Goal: Check status: Check status

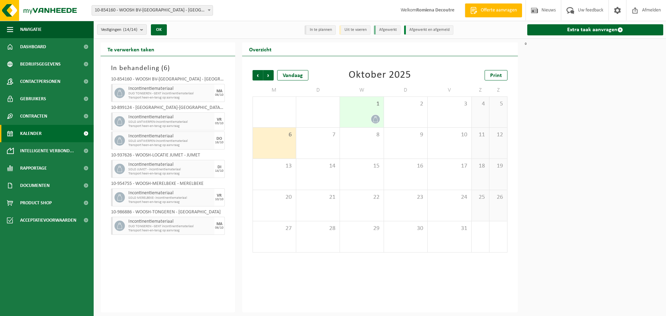
click at [252, 66] on div "Vorige Volgende Vandaag Oktober 2025 Print M D W D V Z Z 29 30 1 1 2 3 4 5 6 7 …" at bounding box center [380, 161] width 262 height 196
click at [255, 72] on span "Vorige" at bounding box center [257, 75] width 10 height 10
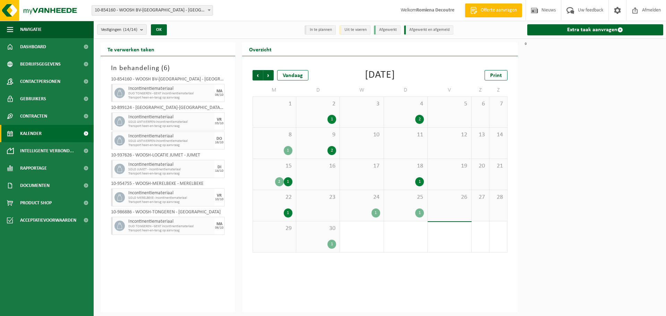
click at [286, 205] on div "22 1" at bounding box center [274, 205] width 43 height 31
click at [290, 209] on div "1" at bounding box center [288, 212] width 9 height 9
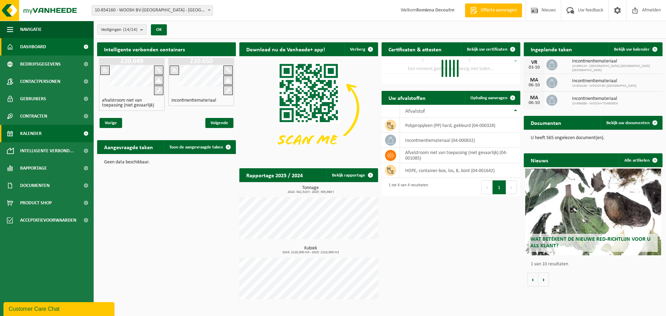
click at [40, 136] on span "Kalender" at bounding box center [30, 133] width 21 height 17
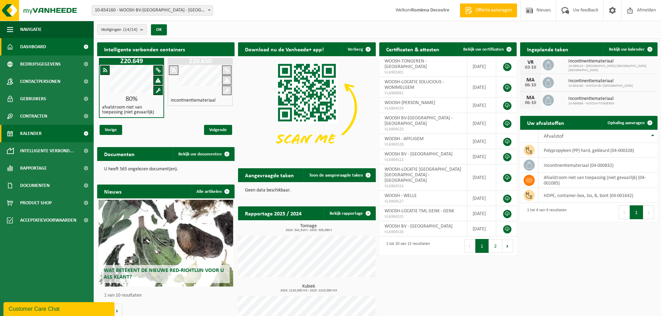
click at [58, 130] on link "Kalender" at bounding box center [47, 133] width 94 height 17
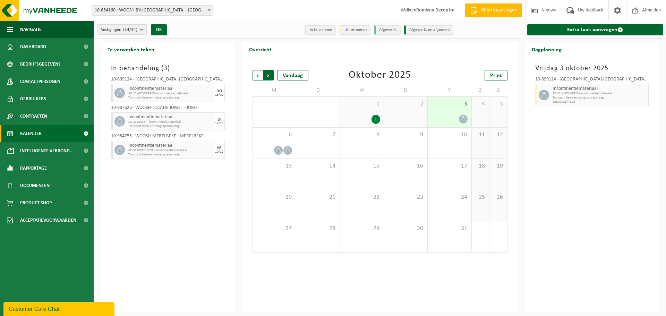
click at [259, 75] on span "Vorige" at bounding box center [257, 75] width 10 height 10
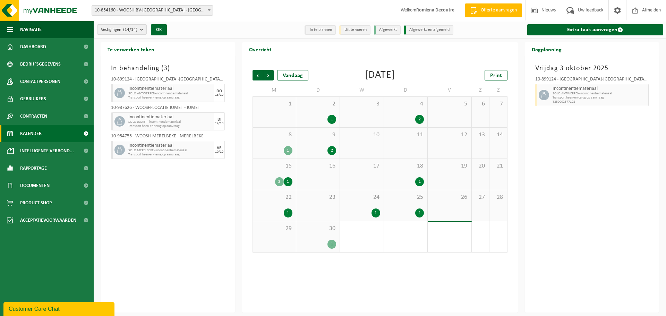
click at [287, 199] on span "22" at bounding box center [274, 197] width 36 height 8
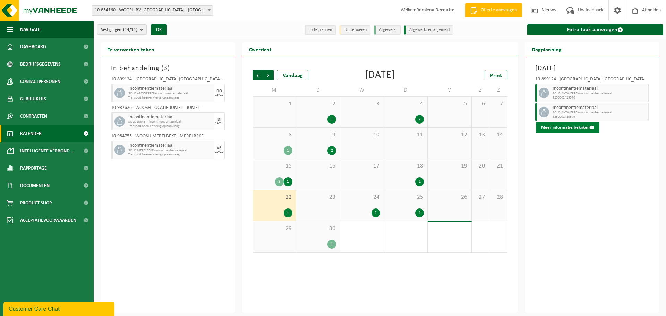
click at [590, 127] on span at bounding box center [591, 127] width 5 height 5
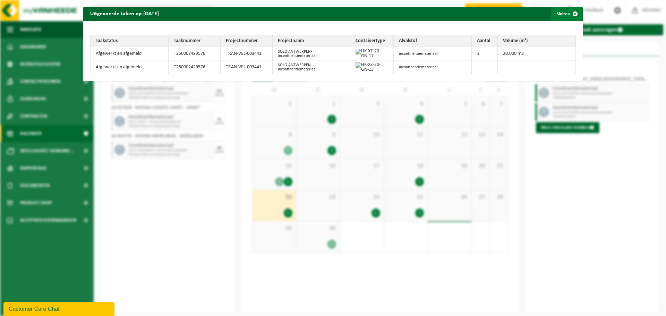
click at [568, 12] on span "button" at bounding box center [575, 14] width 14 height 14
